Goal: Task Accomplishment & Management: Manage account settings

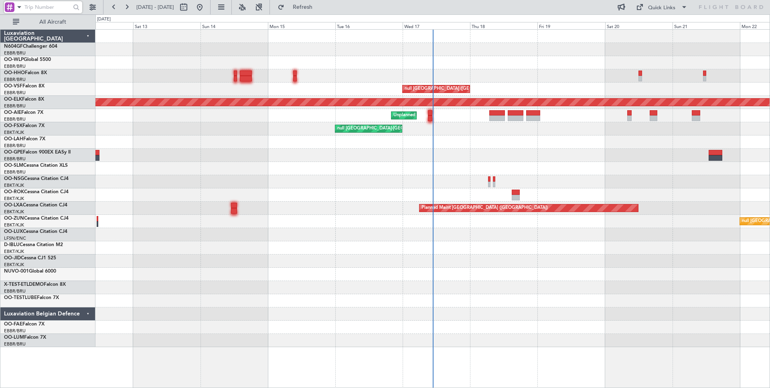
click at [28, 10] on input "text" at bounding box center [46, 7] width 44 height 12
paste input "528676"
type input "528676"
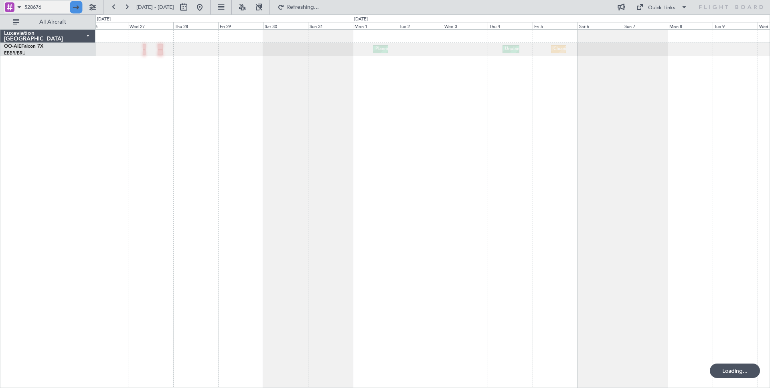
click at [77, 7] on div at bounding box center [76, 7] width 12 height 12
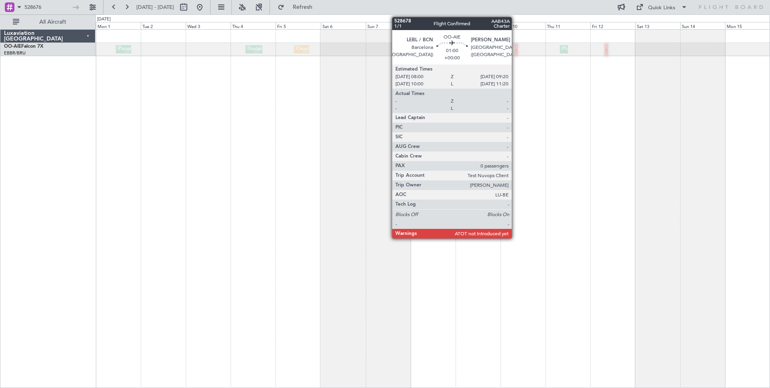
click at [515, 46] on div at bounding box center [516, 47] width 3 height 6
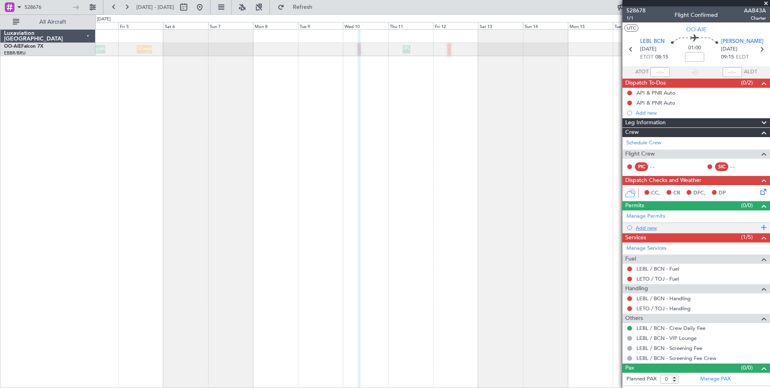
click at [650, 226] on div "Add new" at bounding box center [696, 227] width 123 height 7
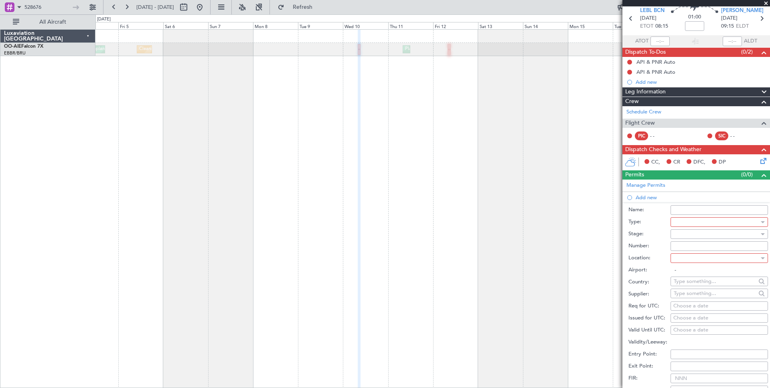
scroll to position [33, 0]
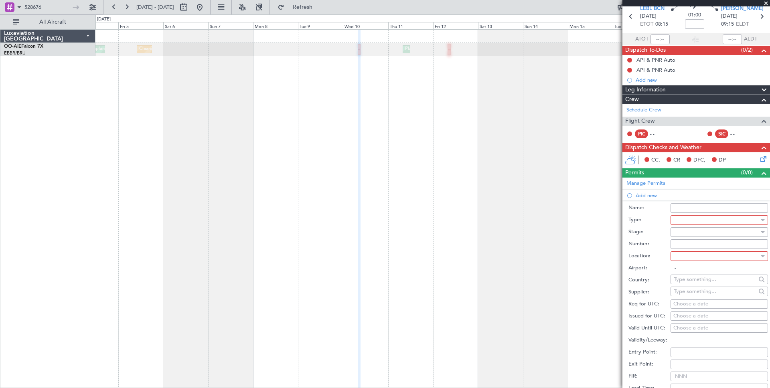
click at [688, 221] on div at bounding box center [715, 220] width 85 height 12
click at [695, 282] on mat-option "Slot" at bounding box center [719, 282] width 97 height 12
click at [698, 233] on div at bounding box center [715, 232] width 85 height 12
click at [655, 235] on div at bounding box center [385, 194] width 770 height 388
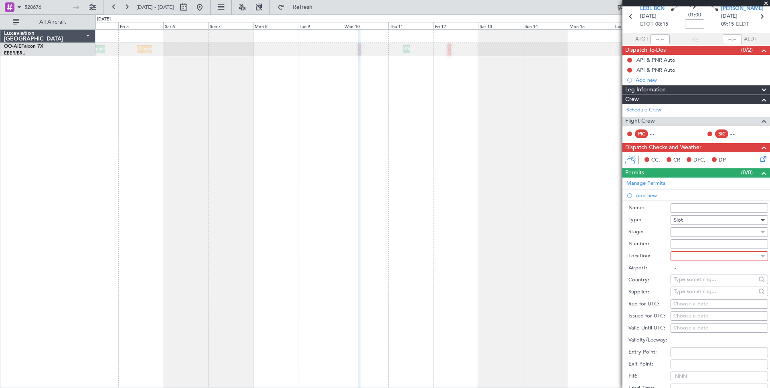
click at [688, 260] on div at bounding box center [715, 256] width 85 height 12
click at [686, 258] on span "Departure" at bounding box center [690, 259] width 26 height 12
type input "LEBL / BCN"
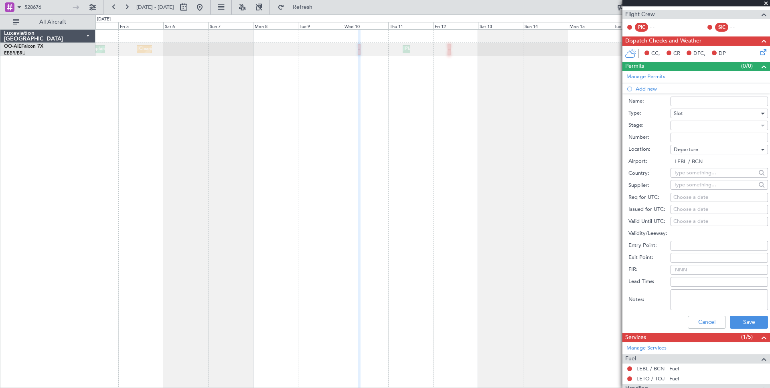
scroll to position [140, 0]
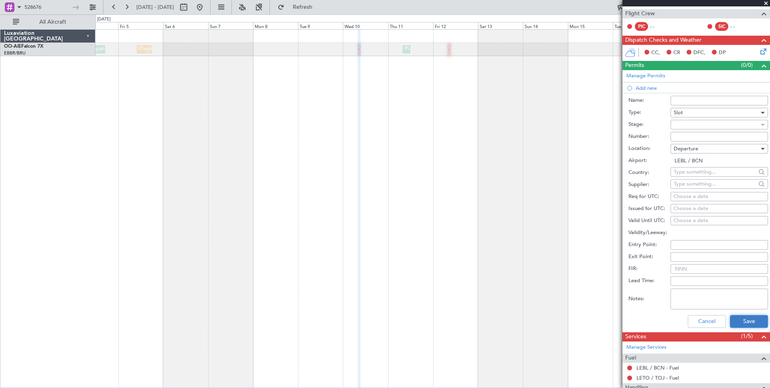
click at [750, 324] on button "Save" at bounding box center [748, 321] width 38 height 13
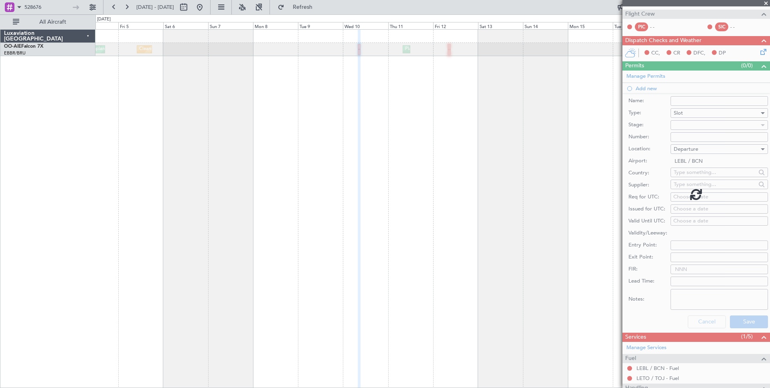
scroll to position [8, 0]
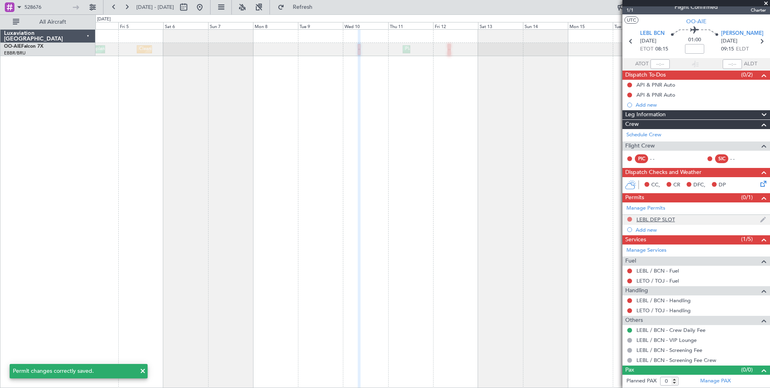
click at [630, 220] on button at bounding box center [629, 219] width 5 height 5
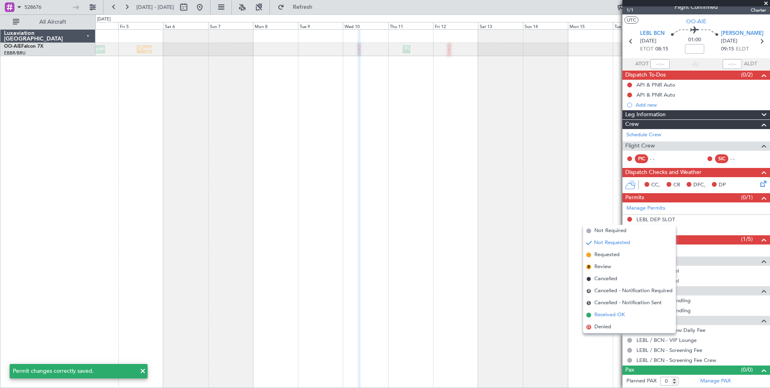
click at [613, 311] on span "Received OK" at bounding box center [609, 315] width 30 height 8
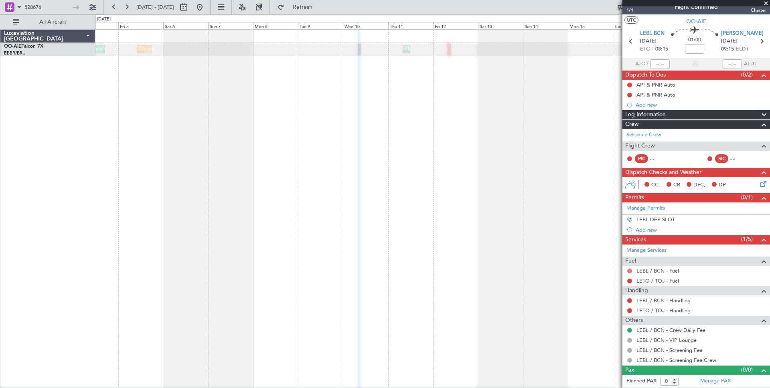
click at [630, 271] on button at bounding box center [629, 271] width 5 height 5
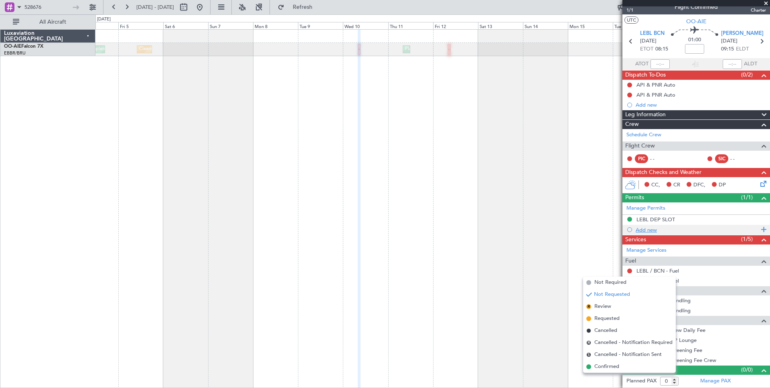
click at [723, 228] on div "Add new" at bounding box center [696, 229] width 123 height 7
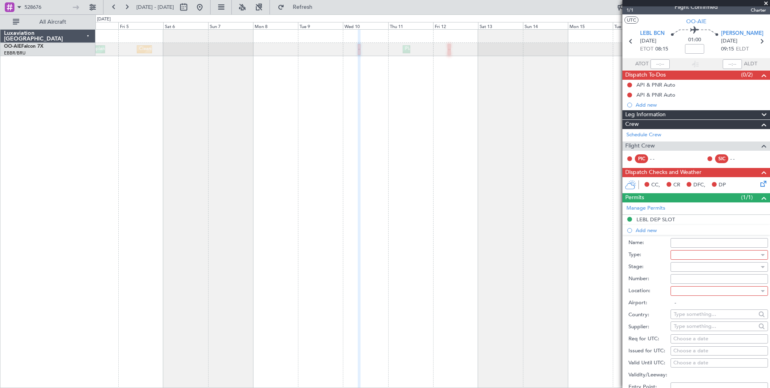
click at [723, 228] on li "Add new Name: Type: Stage: Number: Location: Airport: - Country: Supplier: Req …" at bounding box center [695, 349] width 147 height 249
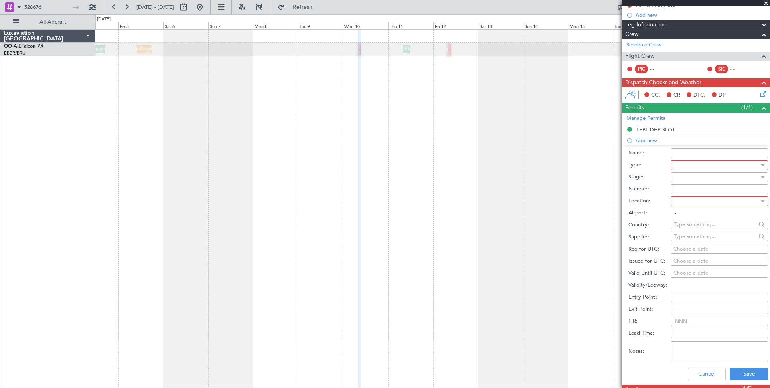
scroll to position [99, 0]
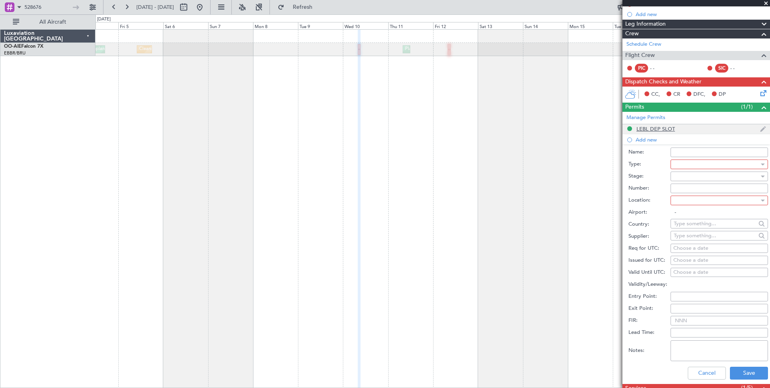
click at [762, 129] on img at bounding box center [763, 128] width 6 height 7
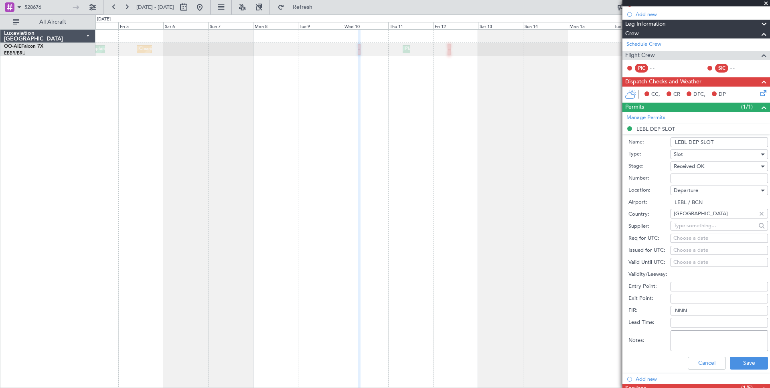
click at [696, 192] on span "Departure" at bounding box center [685, 190] width 24 height 7
click at [689, 217] on span "Arrival" at bounding box center [685, 217] width 17 height 12
type input "[PERSON_NAME] / TOJ"
click at [747, 365] on button "Save" at bounding box center [748, 363] width 38 height 13
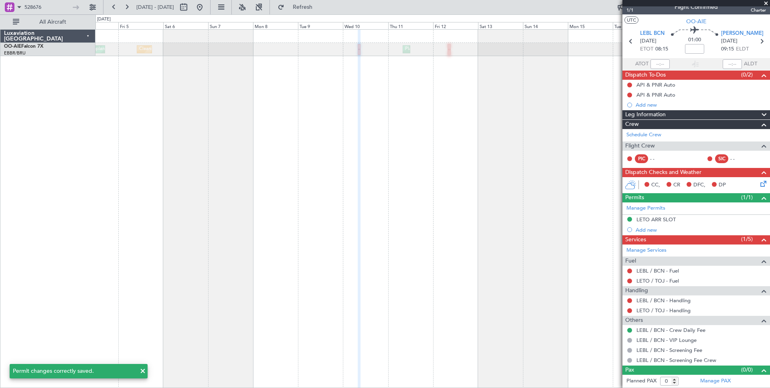
scroll to position [8, 0]
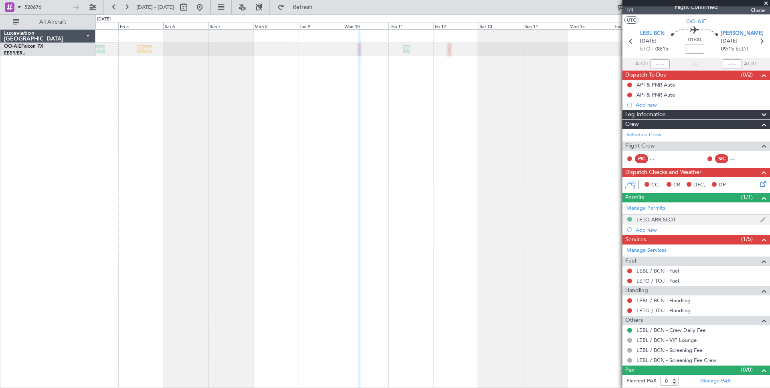
click at [630, 218] on button at bounding box center [629, 219] width 5 height 5
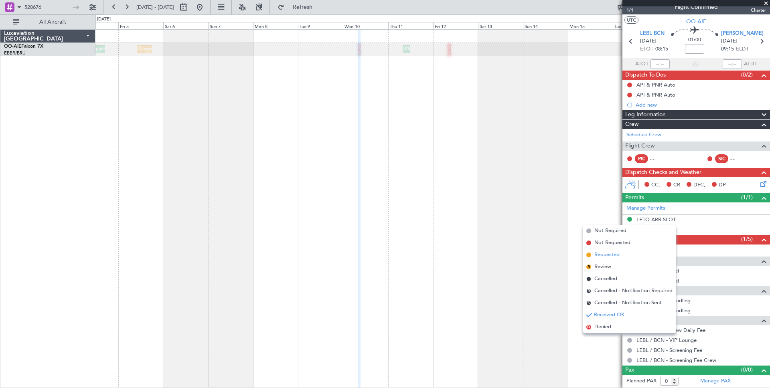
click at [608, 252] on span "Requested" at bounding box center [606, 255] width 25 height 8
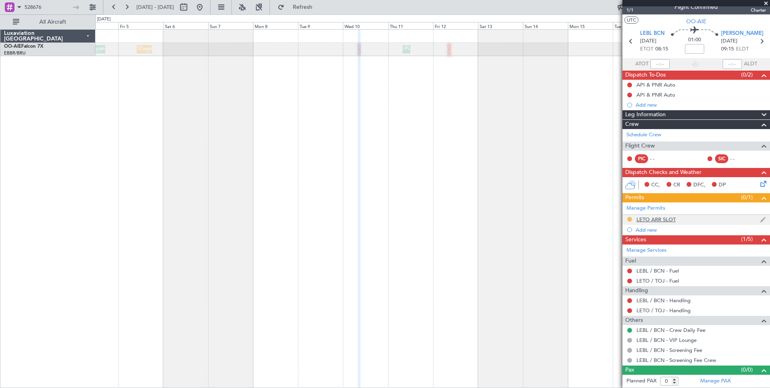
click at [629, 220] on button at bounding box center [629, 219] width 5 height 5
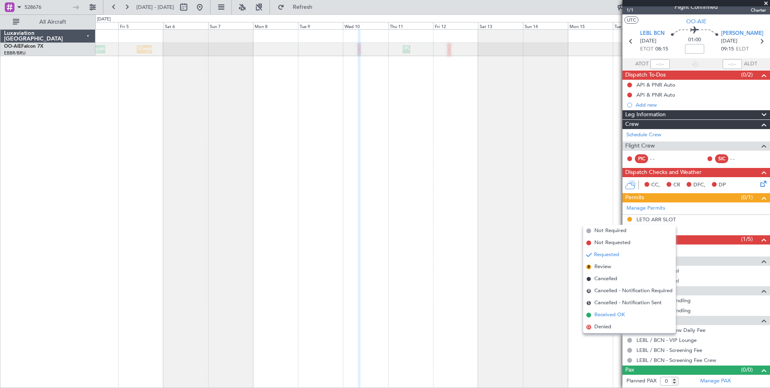
click at [605, 314] on span "Received OK" at bounding box center [609, 315] width 30 height 8
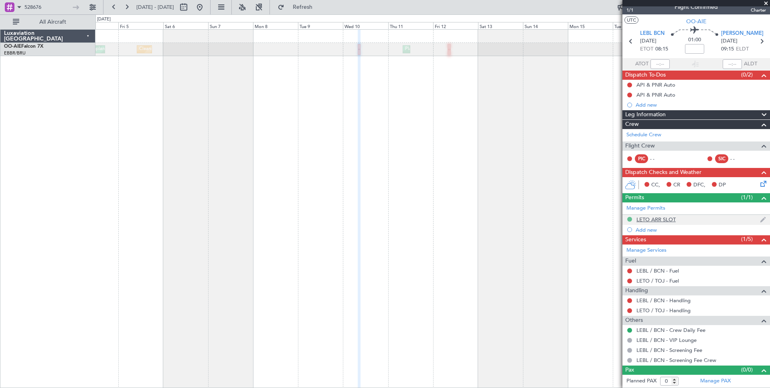
click at [631, 220] on button at bounding box center [629, 219] width 5 height 5
click at [642, 229] on div "Add new" at bounding box center [696, 229] width 123 height 7
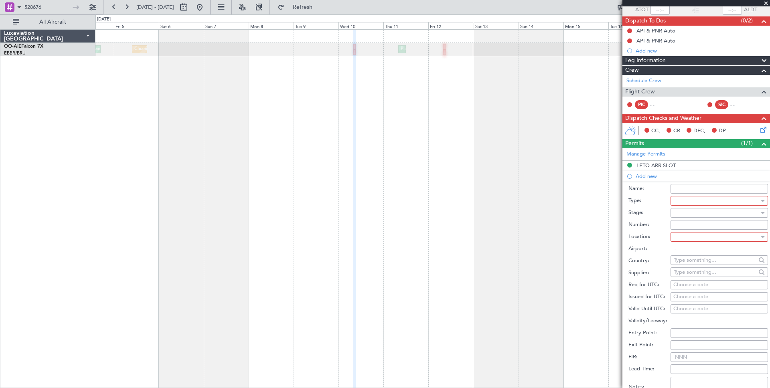
scroll to position [64, 0]
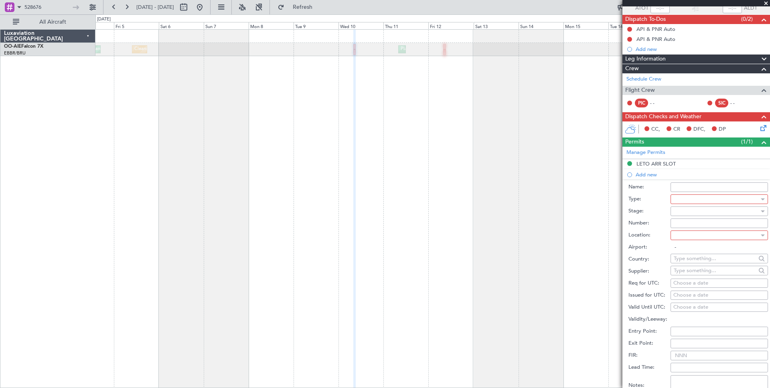
click at [690, 198] on div at bounding box center [715, 199] width 85 height 12
click at [690, 283] on mat-option "Slot" at bounding box center [719, 286] width 97 height 12
click at [682, 240] on div at bounding box center [715, 235] width 85 height 12
click at [687, 263] on span "Arrival" at bounding box center [685, 262] width 17 height 12
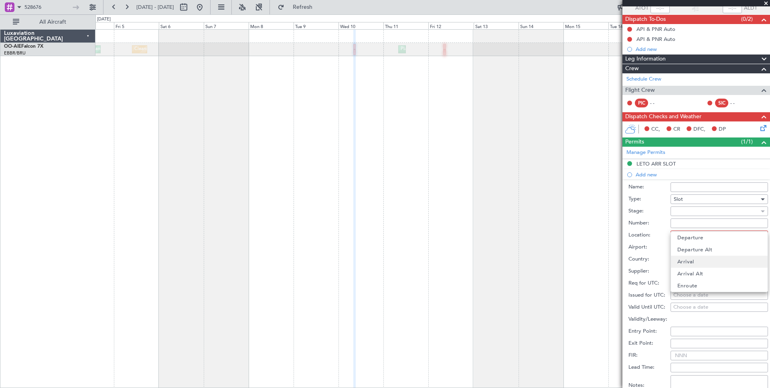
type input "[PERSON_NAME] / TOJ"
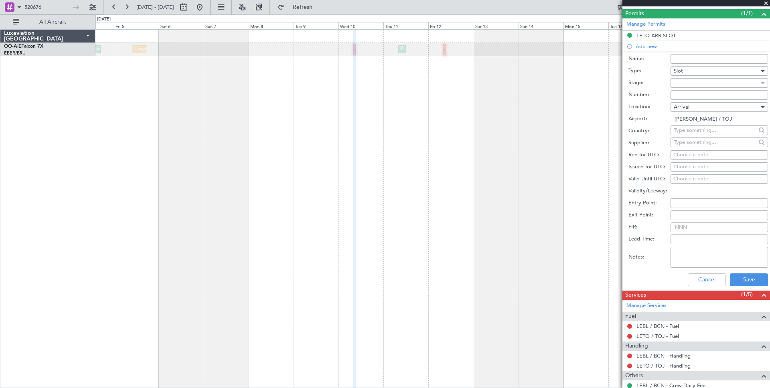
scroll to position [230, 0]
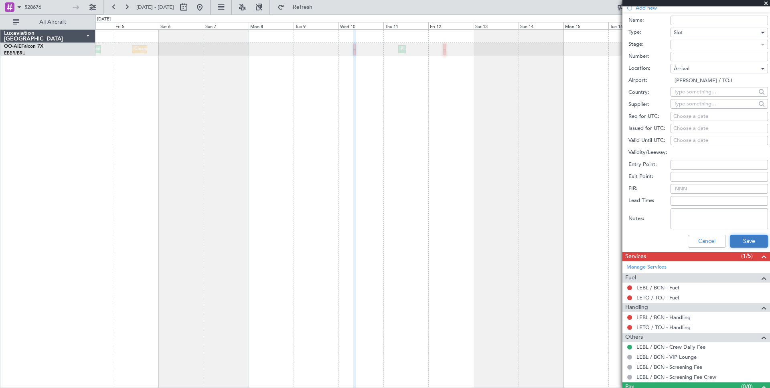
click at [752, 241] on button "Save" at bounding box center [748, 241] width 38 height 13
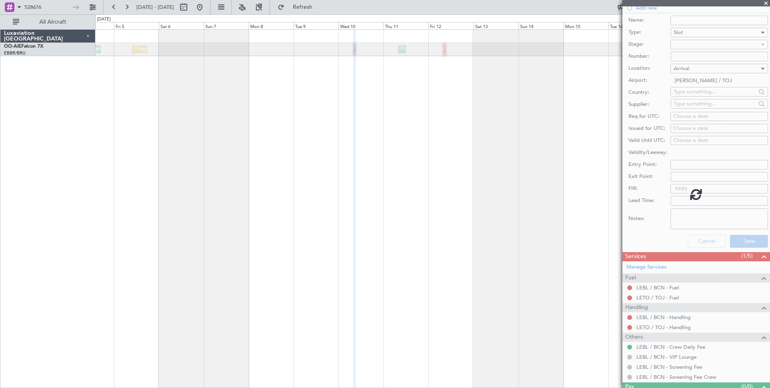
scroll to position [18, 0]
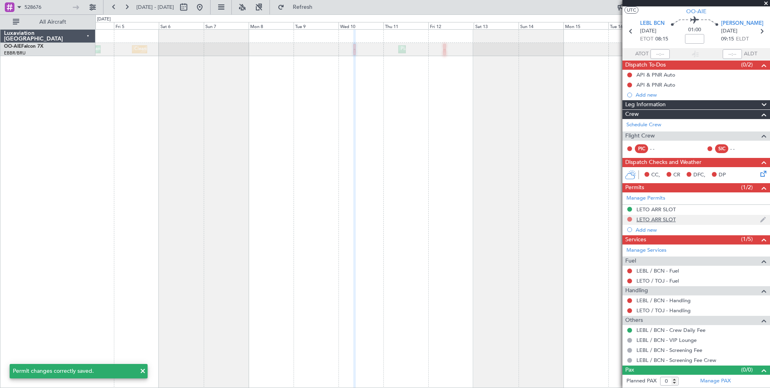
click at [630, 219] on button at bounding box center [629, 219] width 5 height 5
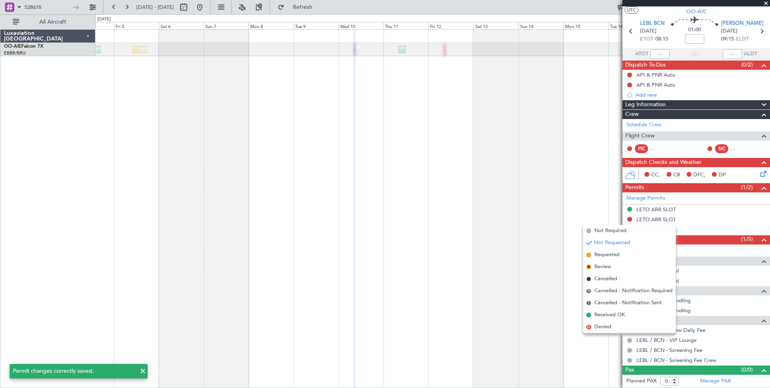
click at [617, 315] on span "Received OK" at bounding box center [609, 315] width 30 height 8
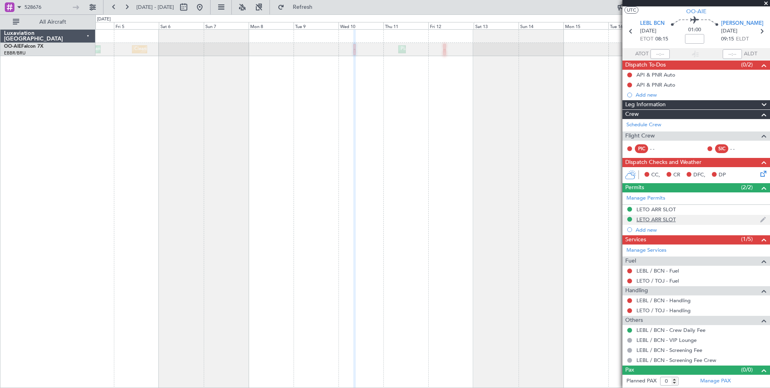
click at [764, 220] on img at bounding box center [763, 219] width 6 height 7
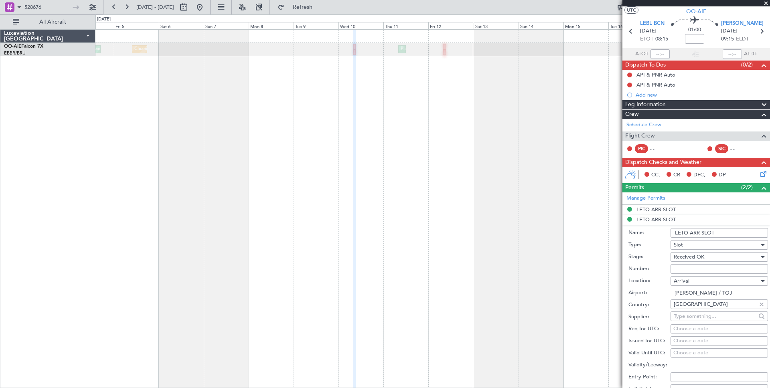
click at [707, 234] on input "LETO ARR SLOT" at bounding box center [718, 233] width 97 height 10
click at [698, 277] on div "Arrival" at bounding box center [715, 281] width 85 height 12
click at [700, 285] on span "Departure" at bounding box center [690, 283] width 26 height 12
type input "LEBL / BCN"
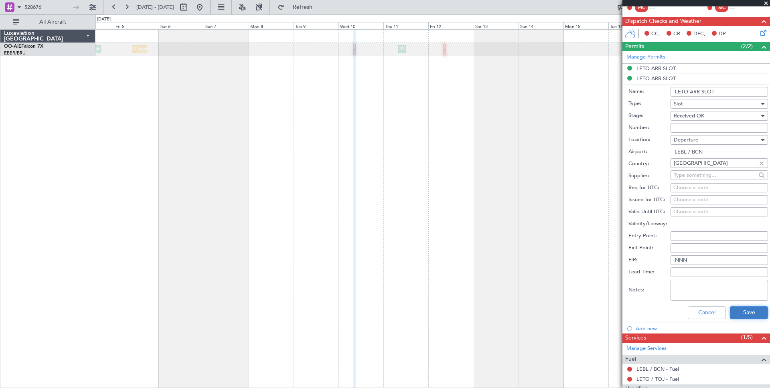
click at [743, 315] on button "Save" at bounding box center [748, 312] width 38 height 13
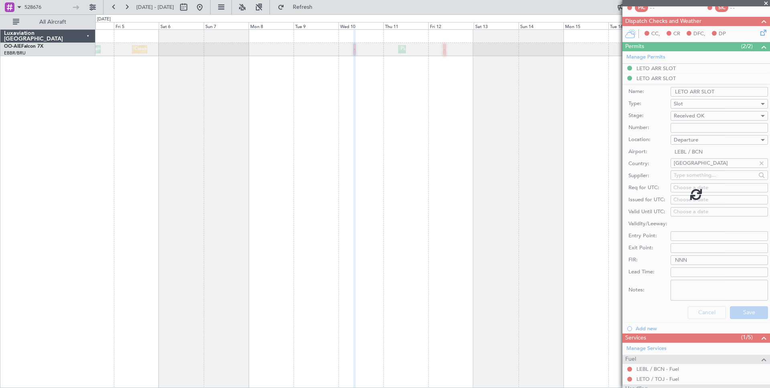
scroll to position [18, 0]
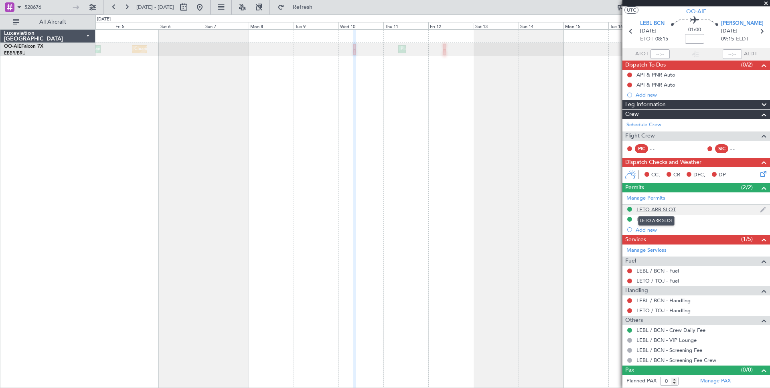
click at [666, 209] on div "LETO ARR SLOT" at bounding box center [655, 209] width 39 height 7
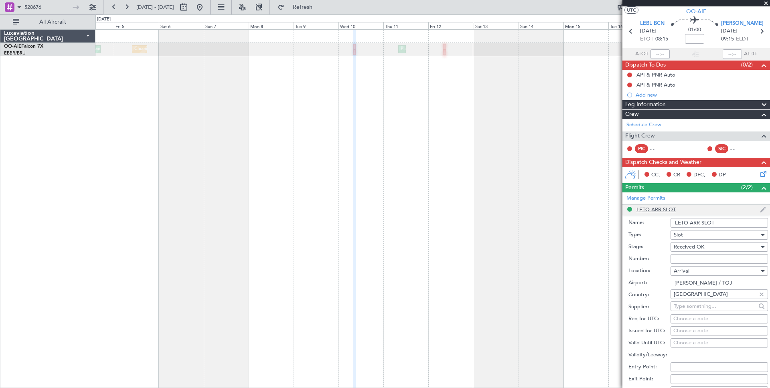
scroll to position [159, 0]
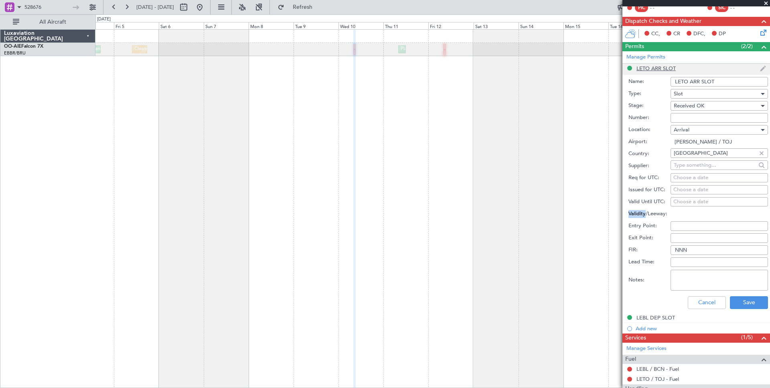
click at [666, 209] on div "Validity/Leeway:" at bounding box center [697, 214] width 139 height 12
click at [655, 69] on li "LETO ARR SLOT Name: [PERSON_NAME] SLOT Type: Slot Stage: Received OK Number: Lo…" at bounding box center [695, 188] width 147 height 249
click at [659, 55] on link "Manage Permits" at bounding box center [645, 57] width 39 height 8
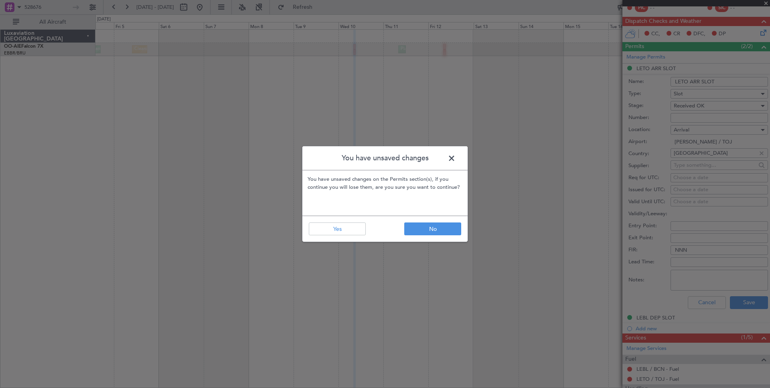
click at [455, 158] on span at bounding box center [455, 160] width 0 height 16
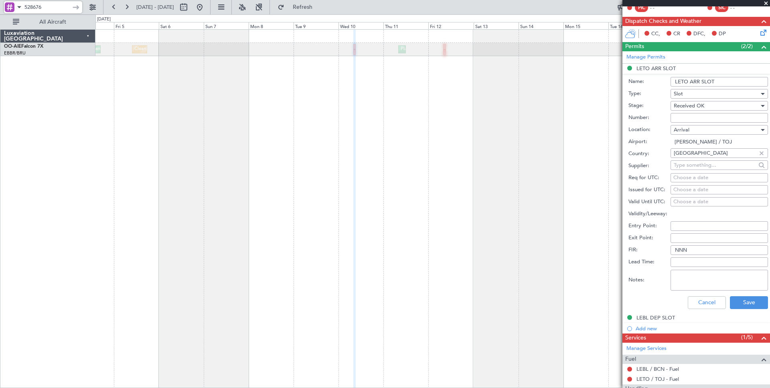
click at [55, 4] on input "528676" at bounding box center [46, 7] width 44 height 12
click at [94, 10] on button at bounding box center [92, 7] width 13 height 13
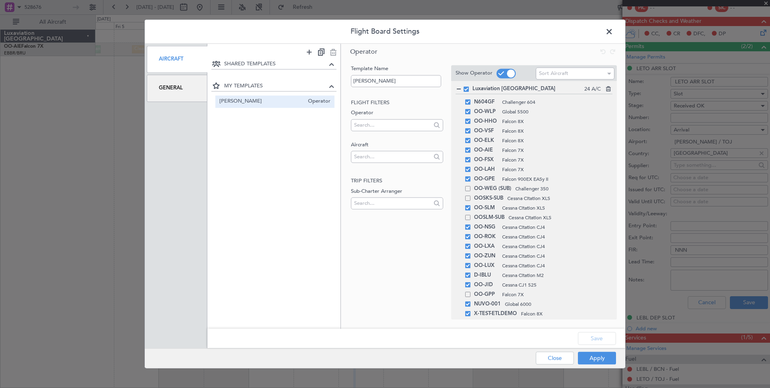
drag, startPoint x: 192, startPoint y: 93, endPoint x: 206, endPoint y: 93, distance: 14.4
click at [192, 93] on div "General" at bounding box center [177, 88] width 61 height 27
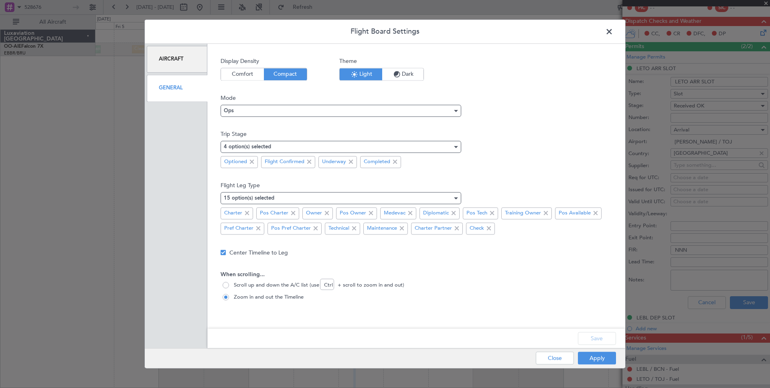
click at [186, 60] on div "Aircraft" at bounding box center [177, 59] width 61 height 27
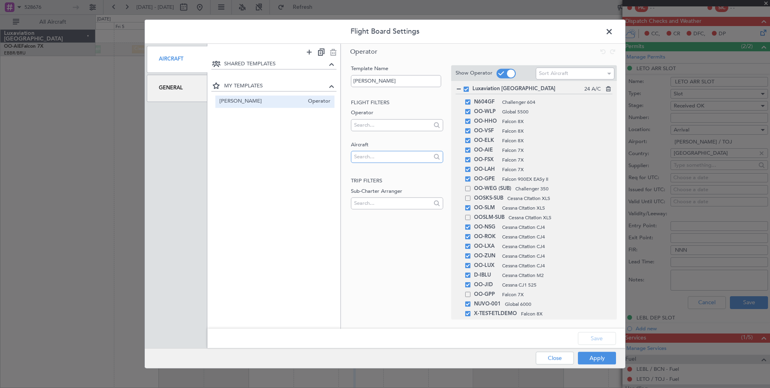
click at [384, 156] on input "text" at bounding box center [391, 157] width 75 height 12
type input "t7-[PERSON_NAME]"
click at [393, 169] on mat-option "T7-[PERSON_NAME]" at bounding box center [397, 170] width 92 height 12
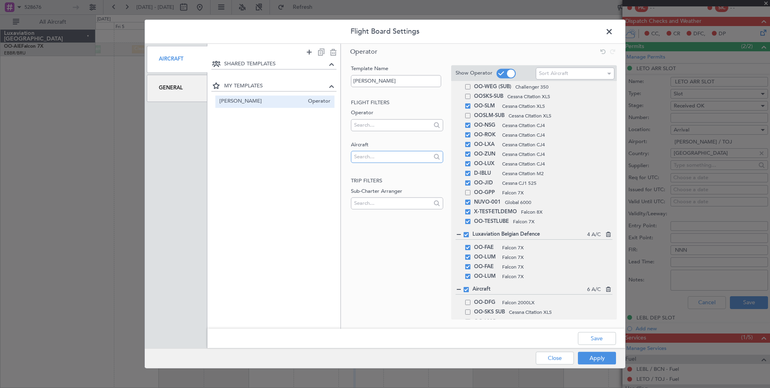
scroll to position [142, 0]
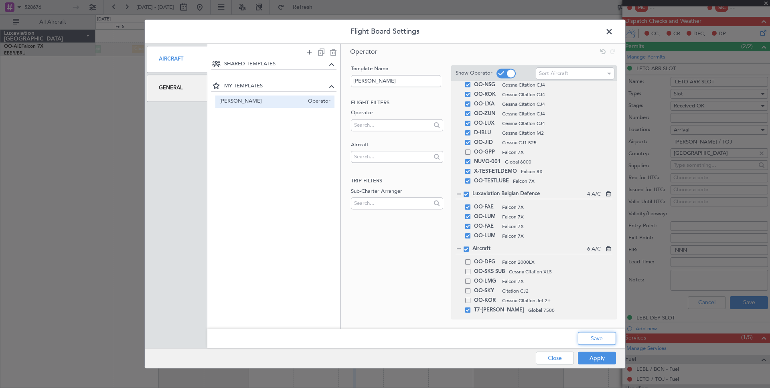
click at [604, 340] on button "Save" at bounding box center [597, 338] width 38 height 13
click at [606, 355] on div "Apply Close" at bounding box center [559, 359] width 117 height 20
click at [607, 351] on div "Apply Close" at bounding box center [559, 359] width 117 height 20
click at [607, 354] on button "Apply" at bounding box center [597, 358] width 38 height 13
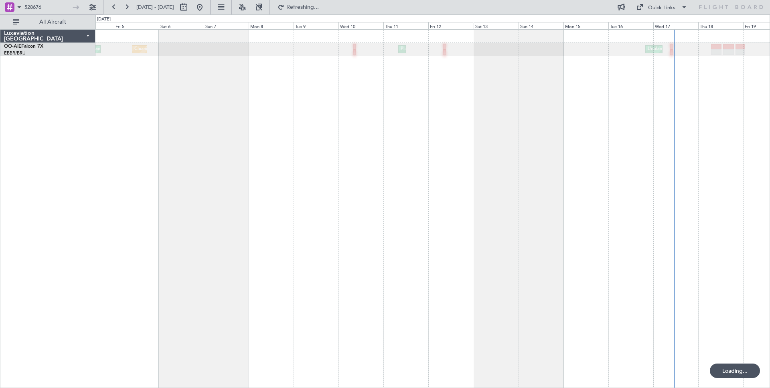
scroll to position [0, 0]
click at [50, 8] on input "528676" at bounding box center [46, 7] width 44 height 12
click at [51, 7] on input "528676" at bounding box center [46, 7] width 44 height 12
